Goal: Navigation & Orientation: Find specific page/section

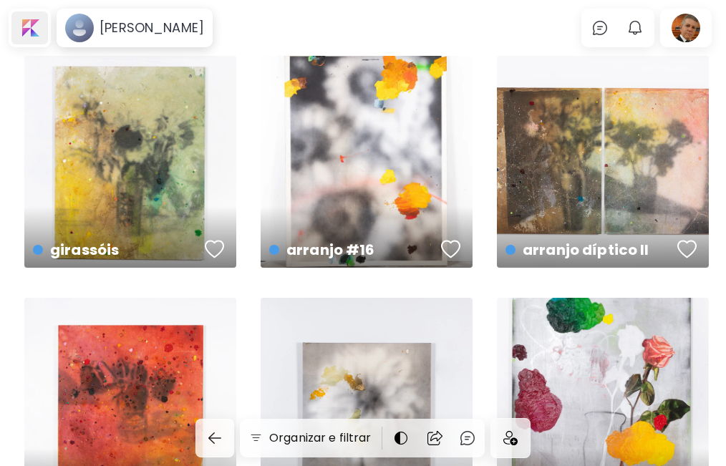
click at [34, 26] on div at bounding box center [29, 27] width 37 height 33
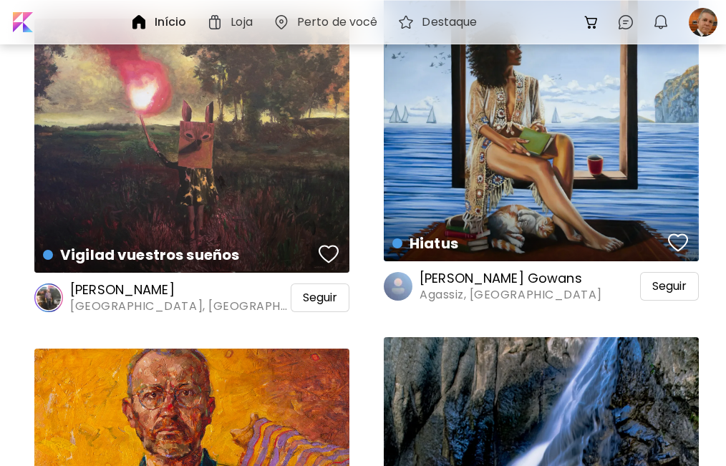
scroll to position [16226, 0]
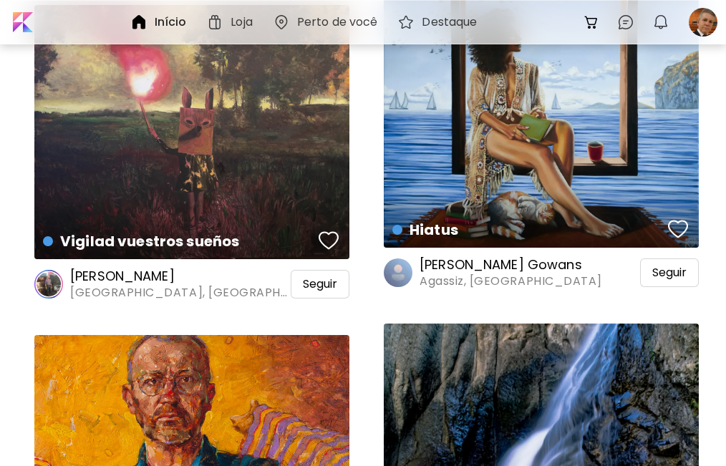
click at [479, 266] on h6 "[PERSON_NAME] Gowans" at bounding box center [510, 264] width 183 height 17
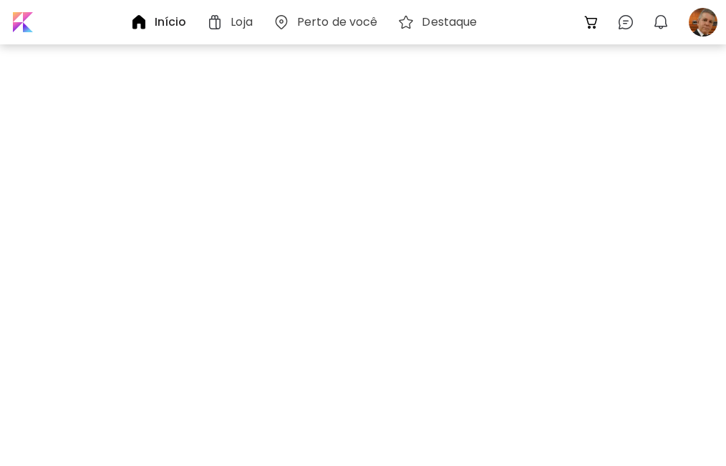
scroll to position [16223, 0]
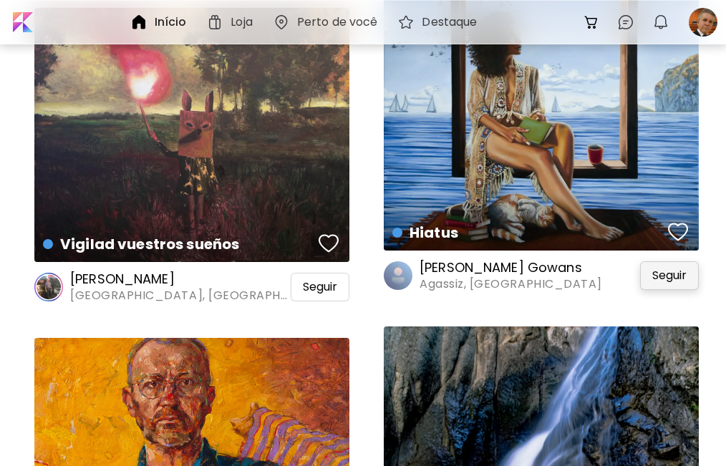
click at [666, 280] on span "Seguir" at bounding box center [669, 275] width 34 height 14
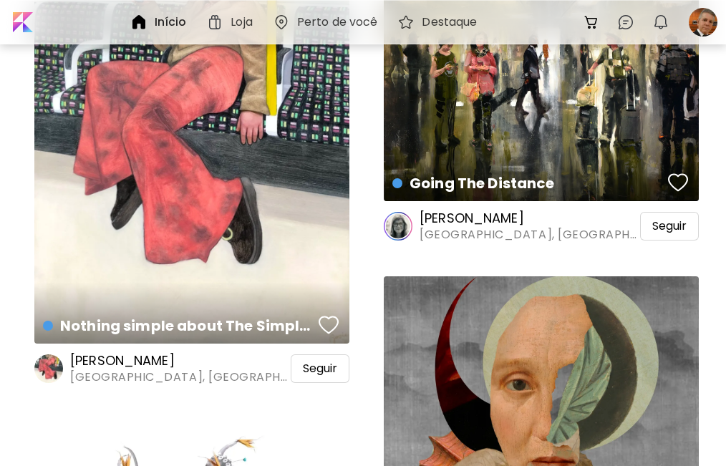
scroll to position [17655, 0]
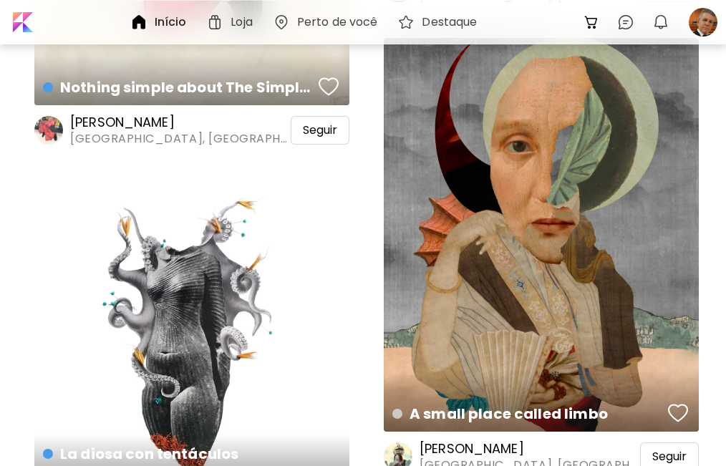
click at [200, 314] on div "La diosa con tentáculos Colagem | 42 x 52.5 cm" at bounding box center [191, 338] width 315 height 315
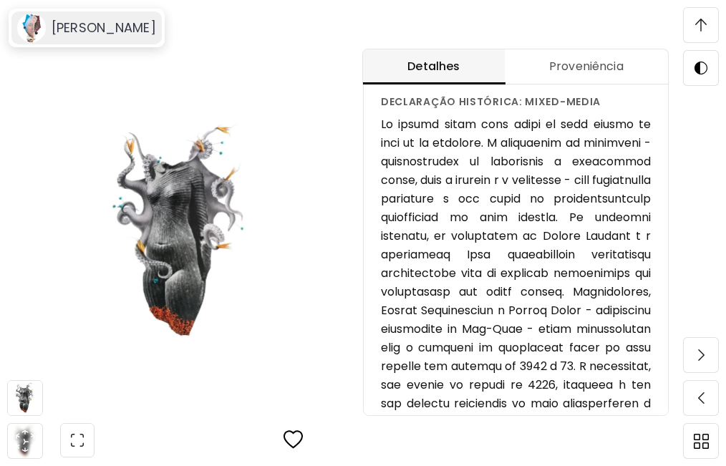
click at [74, 26] on h6 "[PERSON_NAME]" at bounding box center [104, 27] width 105 height 17
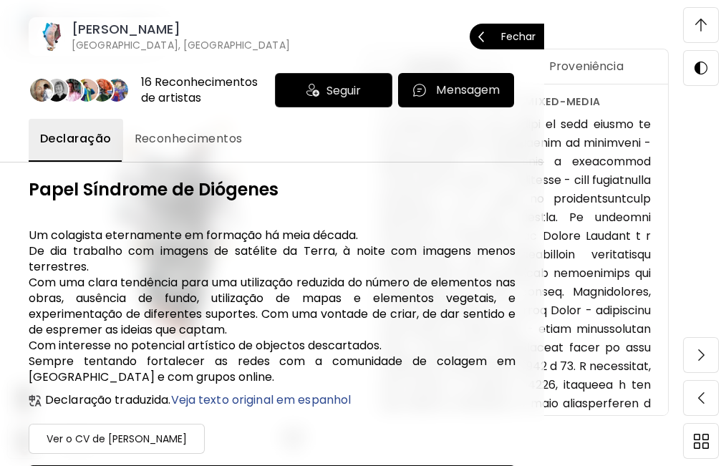
click at [516, 36] on p "Fechar" at bounding box center [518, 36] width 34 height 10
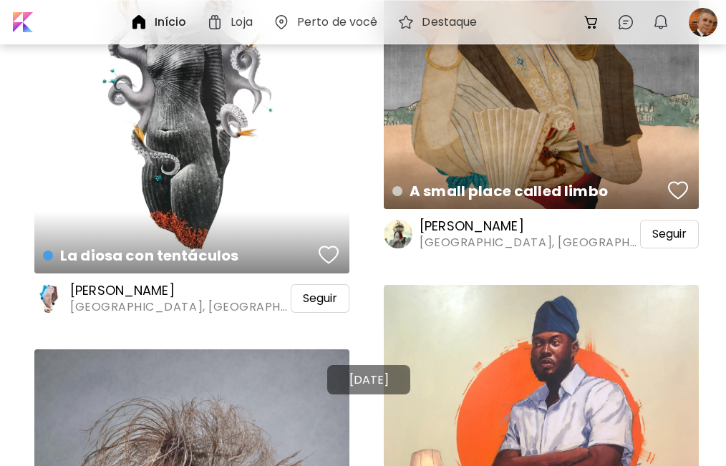
scroll to position [17890, 0]
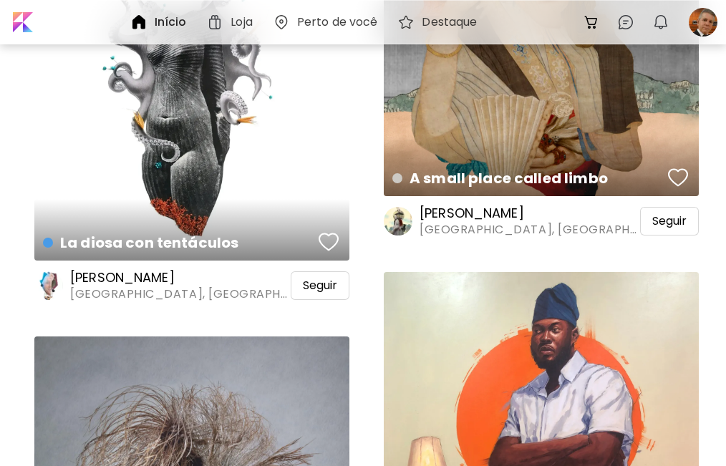
click at [153, 281] on h6 "[PERSON_NAME]" at bounding box center [179, 277] width 218 height 17
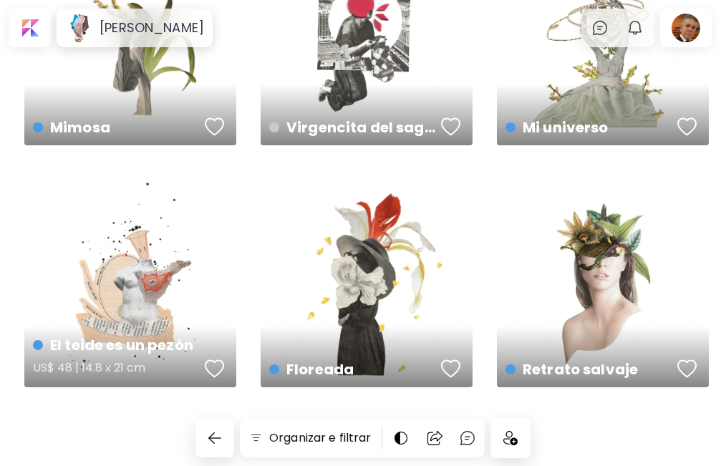
scroll to position [120, 0]
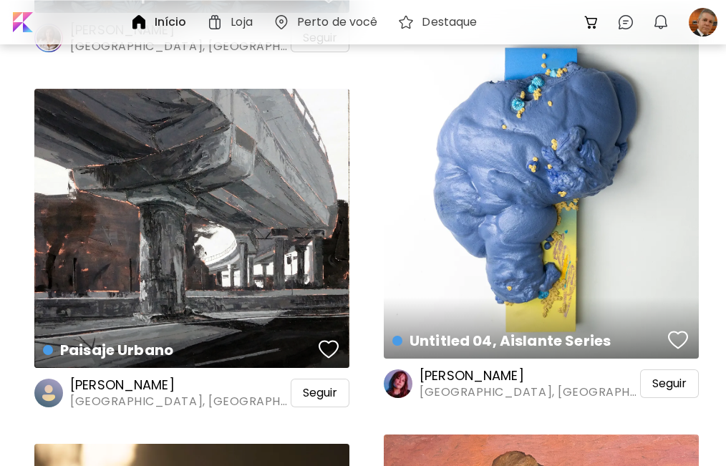
scroll to position [20751, 0]
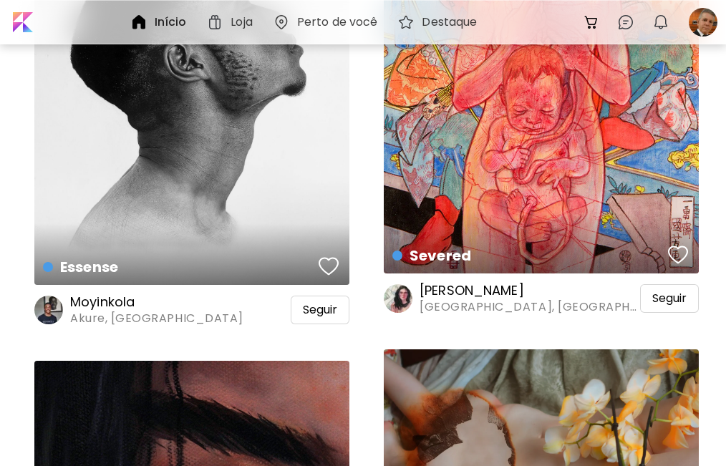
click at [444, 293] on h6 "[PERSON_NAME]" at bounding box center [528, 290] width 218 height 17
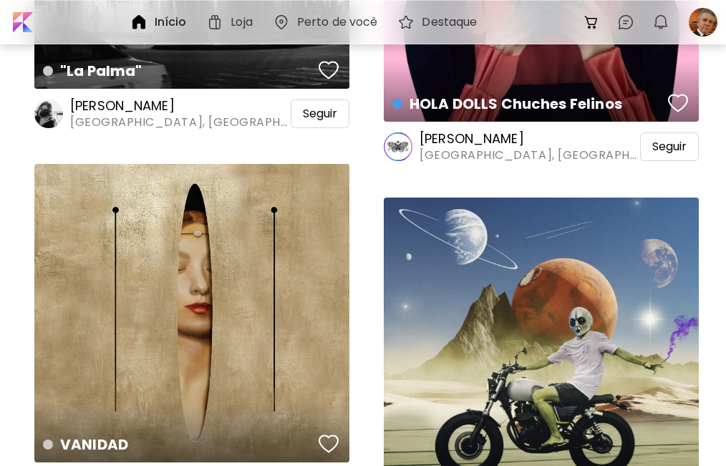
scroll to position [25043, 0]
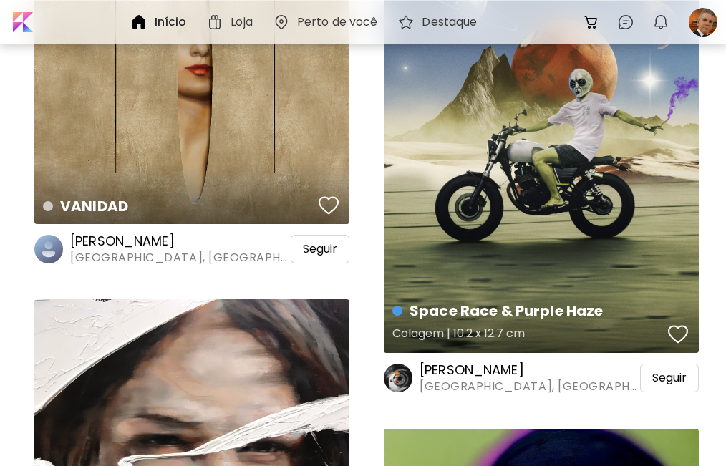
click at [456, 316] on h4 "Space Race & Purple Haze" at bounding box center [527, 310] width 271 height 21
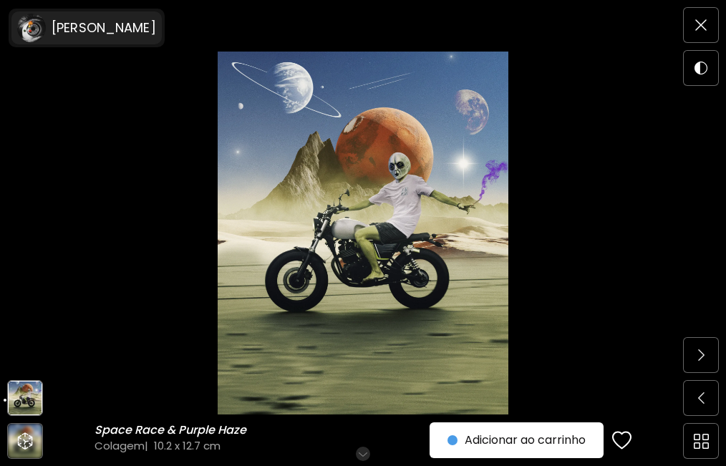
click at [57, 29] on h6 "[PERSON_NAME]" at bounding box center [104, 27] width 105 height 17
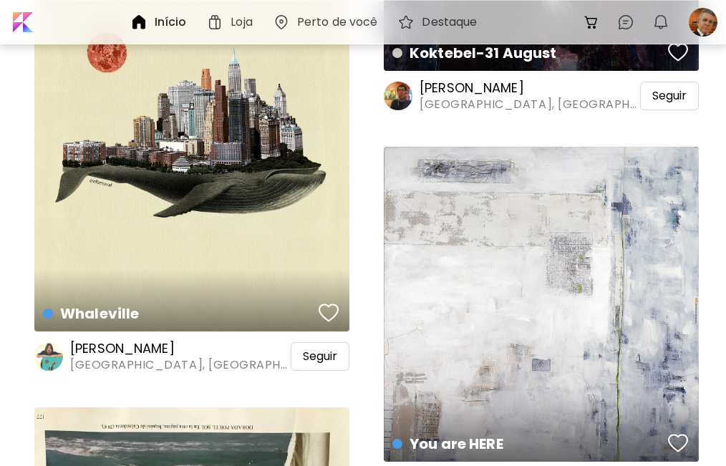
scroll to position [27426, 0]
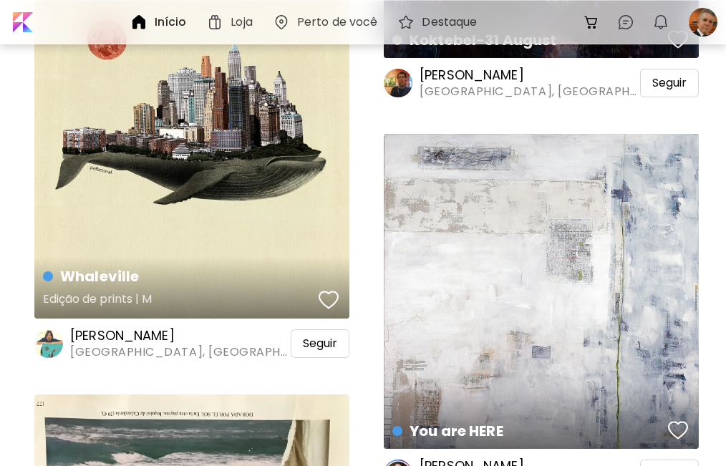
click at [100, 296] on h5 "Edição de prints | M" at bounding box center [178, 301] width 271 height 29
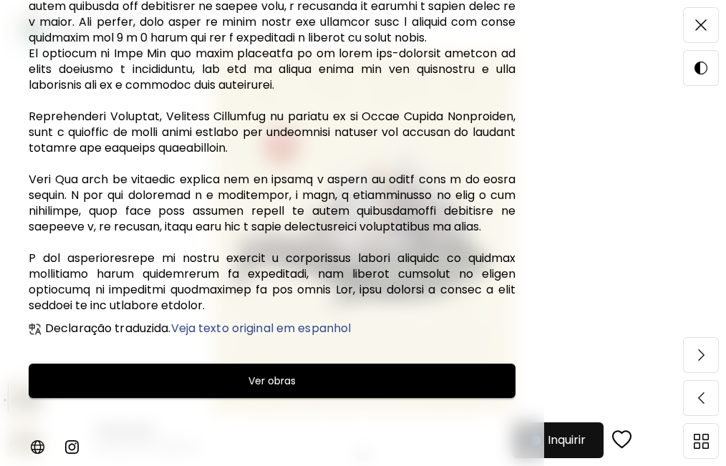
scroll to position [403, 0]
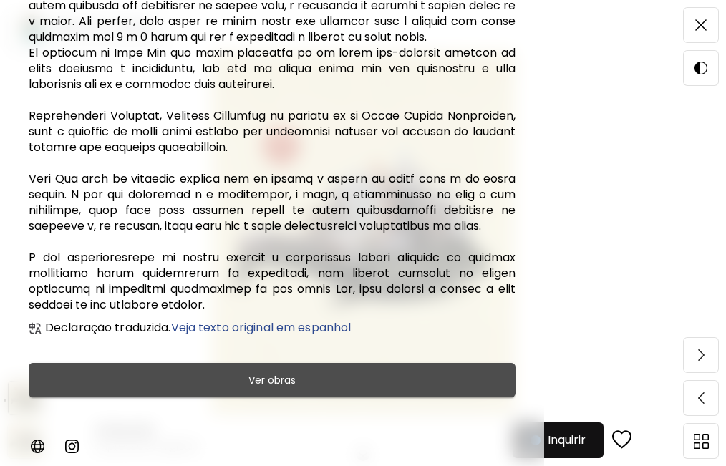
click at [281, 377] on h6 "Ver obras" at bounding box center [271, 380] width 47 height 17
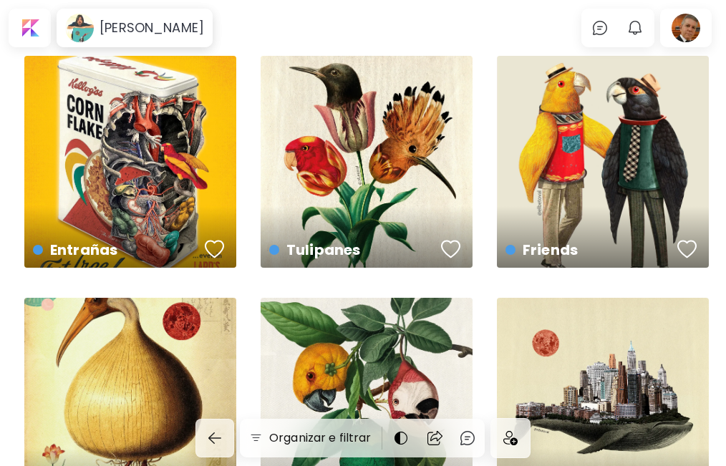
click at [513, 438] on img at bounding box center [510, 438] width 14 height 14
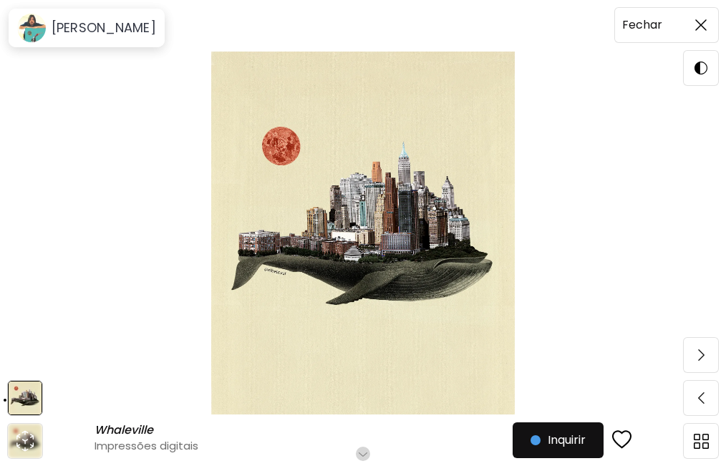
click at [694, 26] on span at bounding box center [701, 25] width 30 height 30
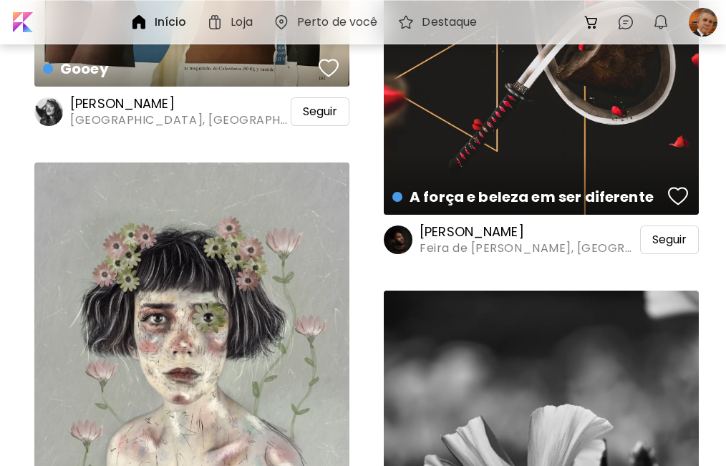
scroll to position [28139, 0]
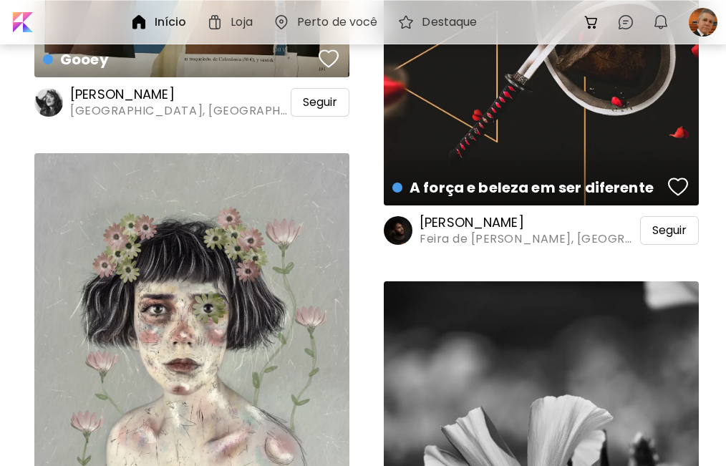
click at [479, 224] on h6 "[PERSON_NAME]" at bounding box center [528, 222] width 218 height 17
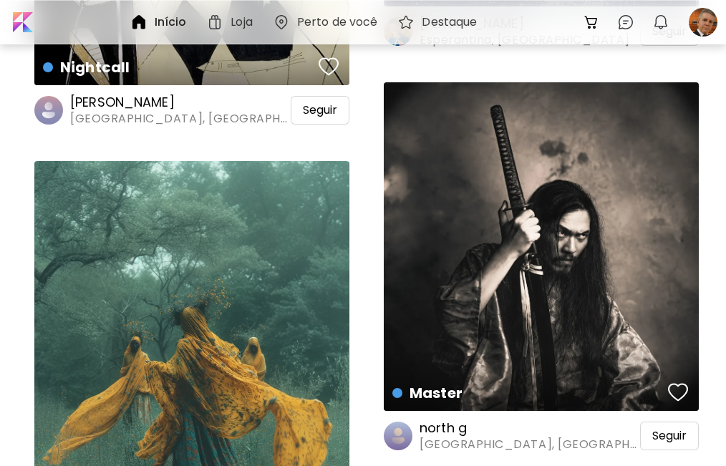
scroll to position [32431, 0]
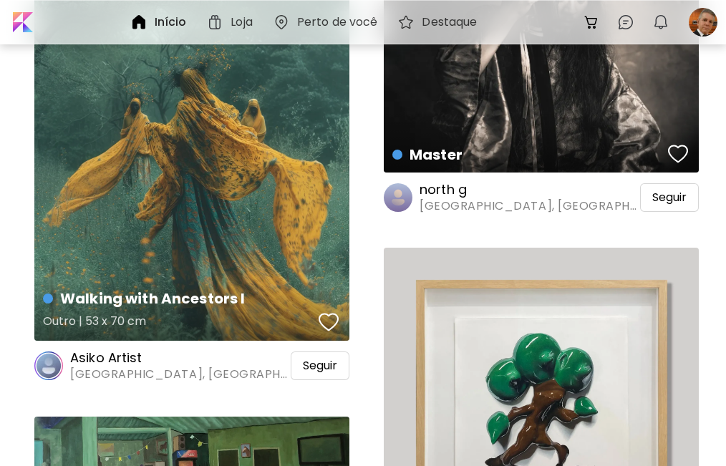
click at [147, 304] on h4 "Walking with Ancestors I" at bounding box center [178, 298] width 271 height 21
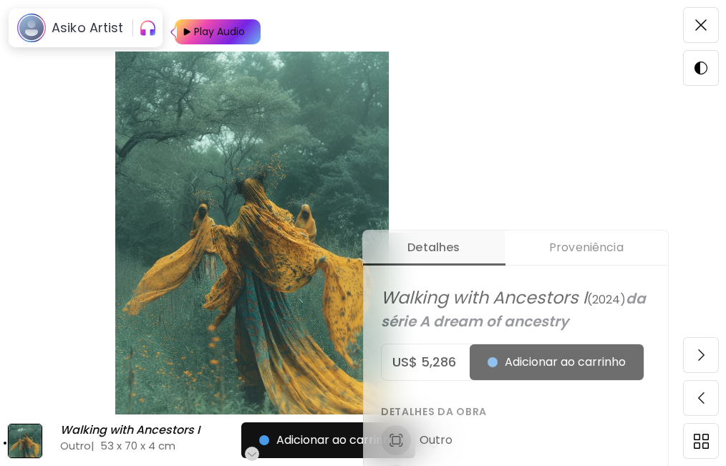
scroll to position [477, 0]
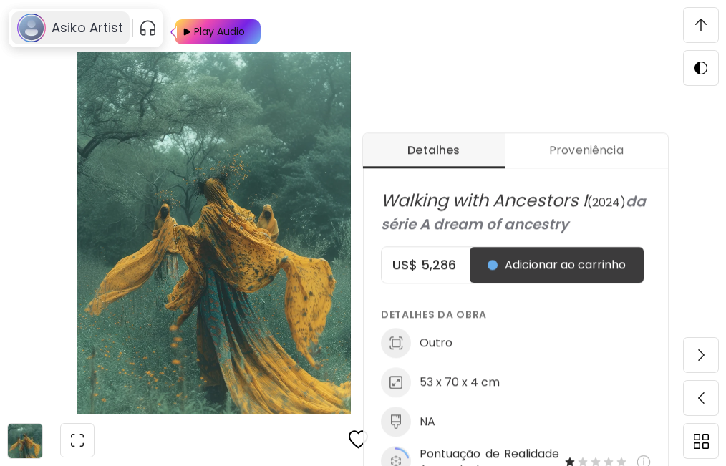
click at [79, 26] on h6 "Asiko Artist" at bounding box center [88, 27] width 72 height 17
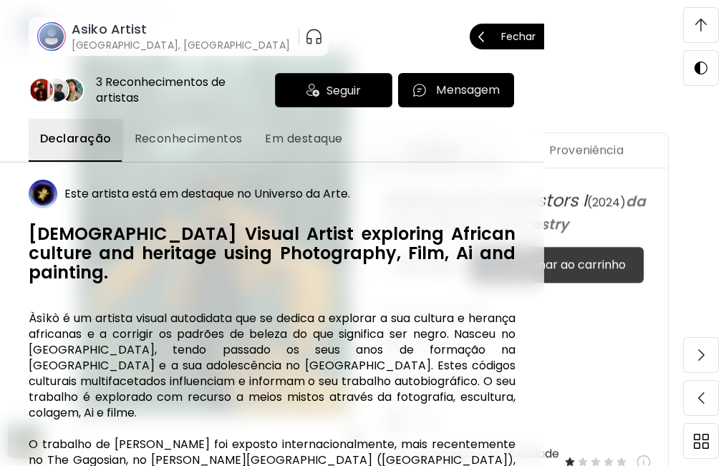
scroll to position [135, 0]
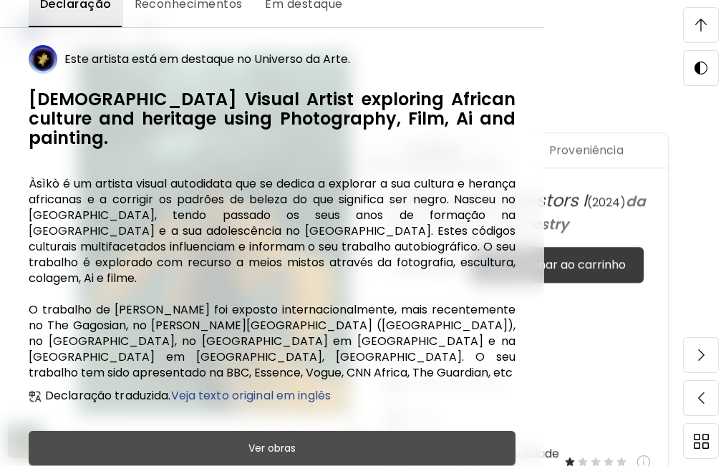
click at [279, 440] on h6 "Ver obras" at bounding box center [271, 448] width 47 height 17
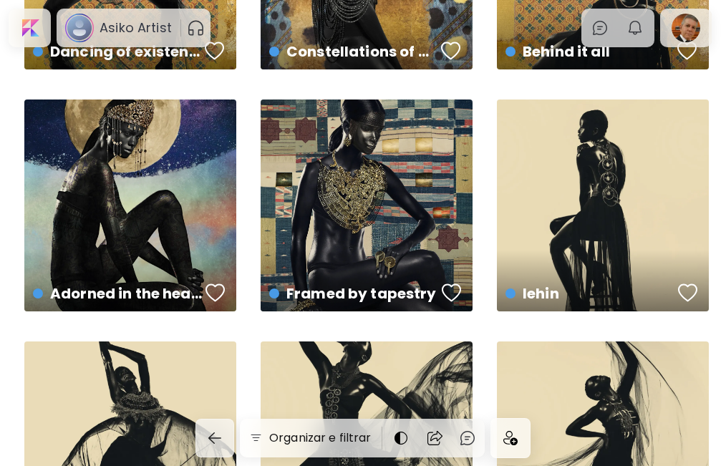
scroll to position [1432, 0]
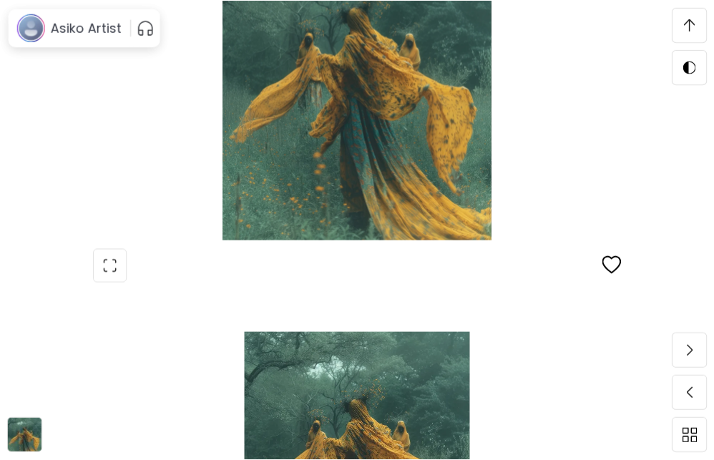
scroll to position [1909, 0]
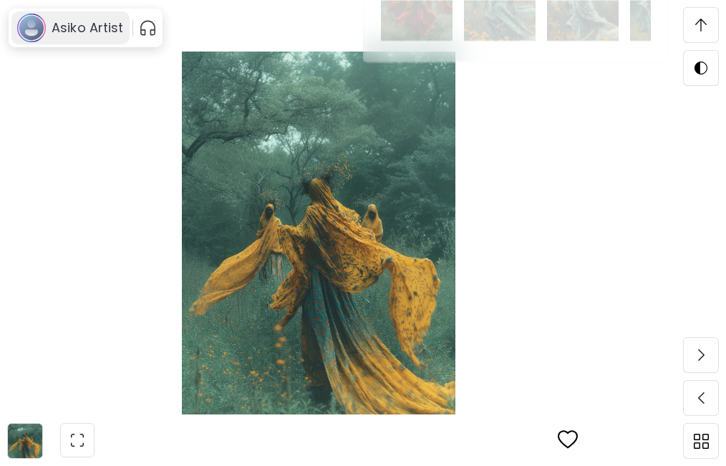
click at [80, 34] on h6 "Asiko Artist" at bounding box center [88, 27] width 72 height 17
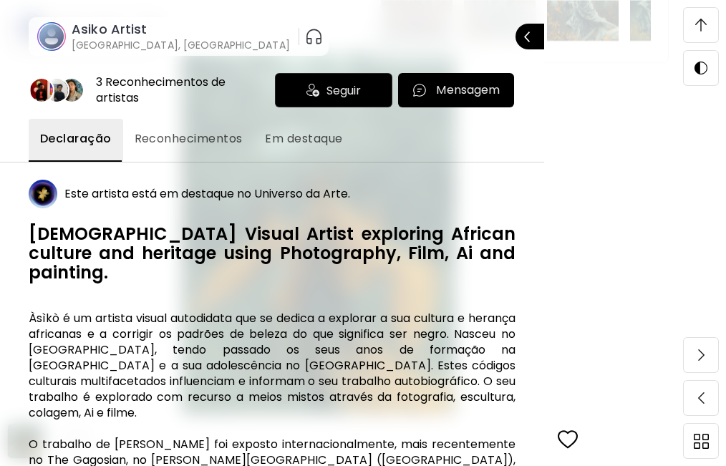
click at [316, 89] on div "Seguir" at bounding box center [333, 90] width 117 height 34
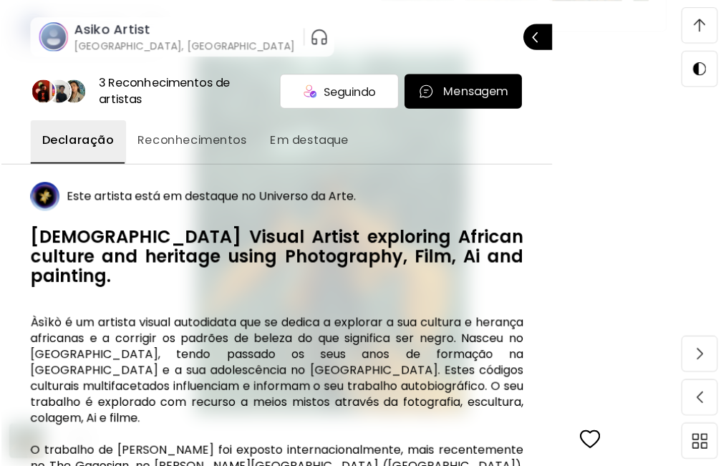
scroll to position [922, 0]
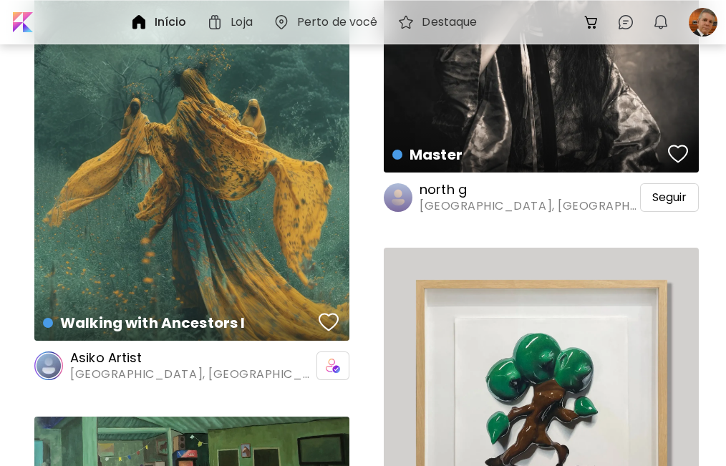
scroll to position [32428, 0]
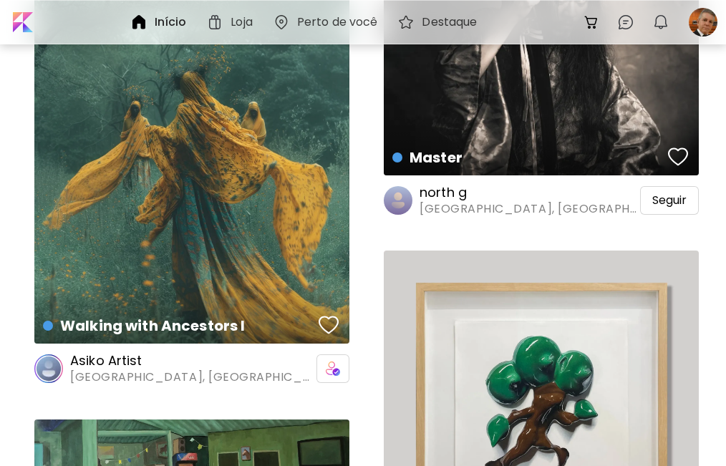
click at [159, 19] on h6 "Início" at bounding box center [171, 21] width 32 height 11
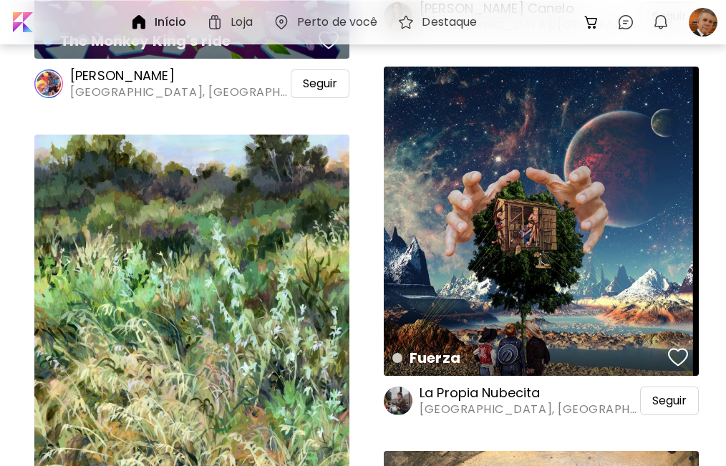
scroll to position [19566, 0]
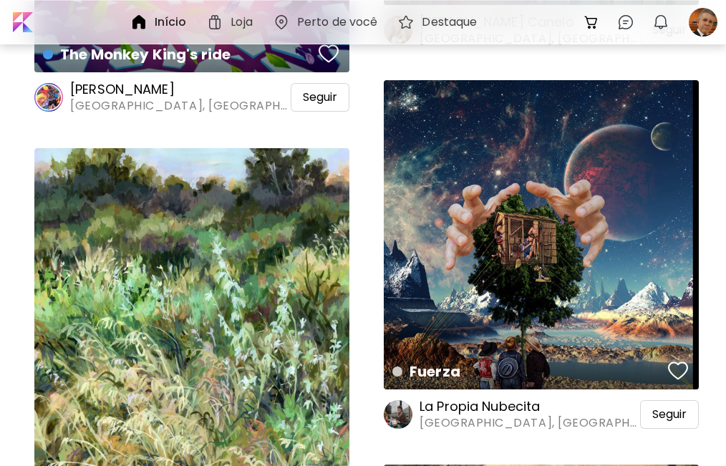
click at [510, 403] on h6 "La Propia Nubecita" at bounding box center [528, 406] width 218 height 17
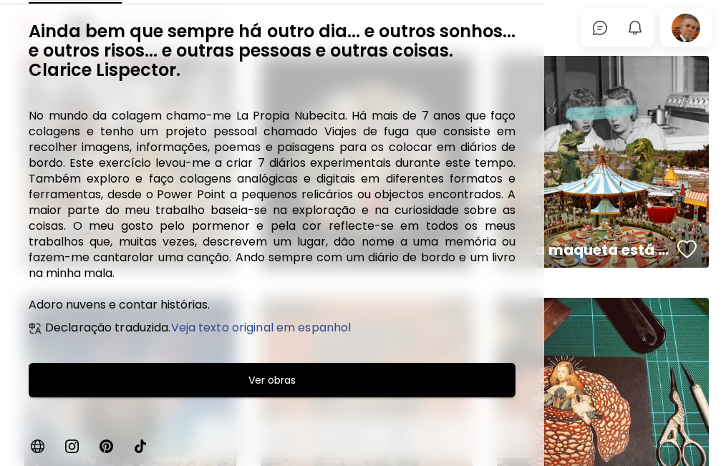
scroll to position [193, 0]
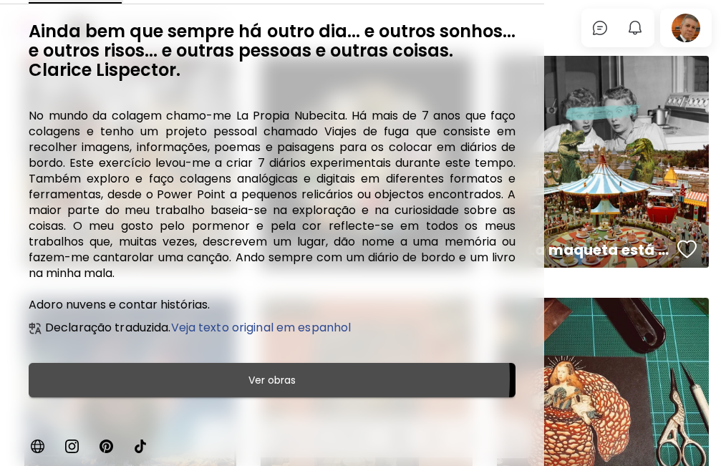
click at [267, 379] on h6 "Ver obras" at bounding box center [271, 380] width 47 height 17
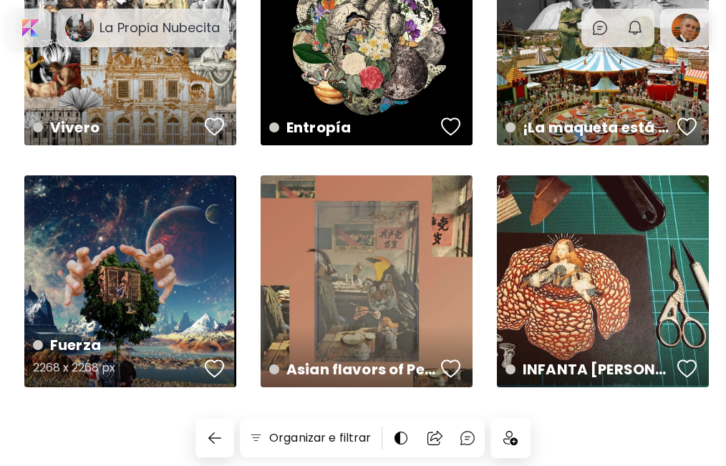
scroll to position [0, 0]
